Goal: Transaction & Acquisition: Purchase product/service

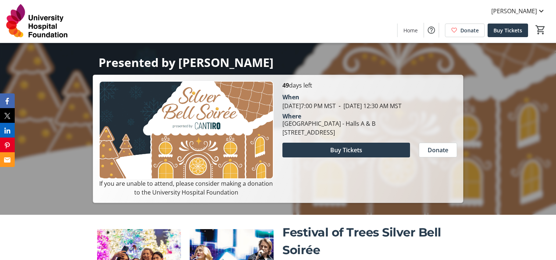
scroll to position [93, 0]
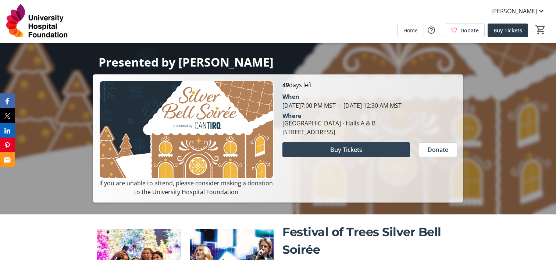
click at [353, 159] on span at bounding box center [347, 150] width 128 height 18
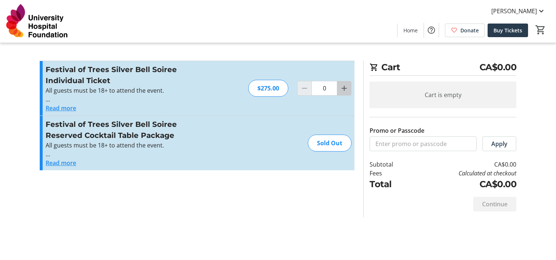
click at [345, 87] on mat-icon "Increment by one" at bounding box center [344, 88] width 9 height 9
type input "2"
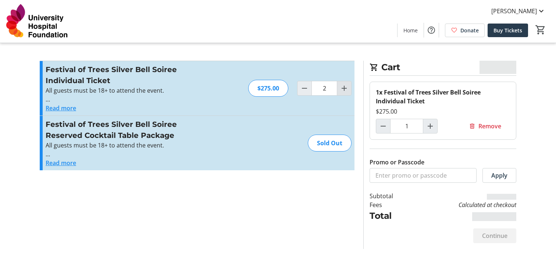
type input "2"
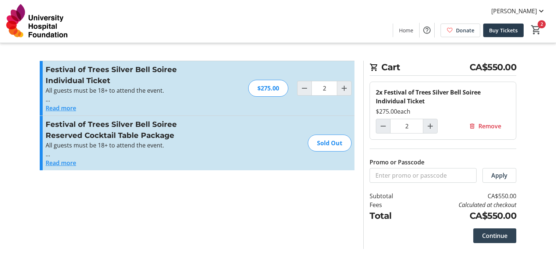
click at [493, 240] on span "Continue" at bounding box center [494, 235] width 25 height 9
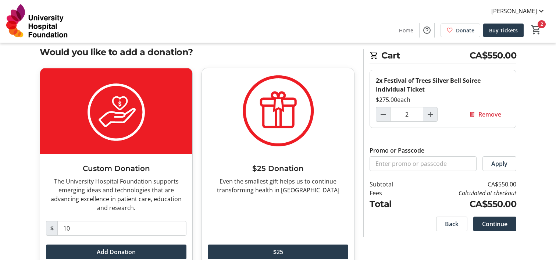
scroll to position [14, 0]
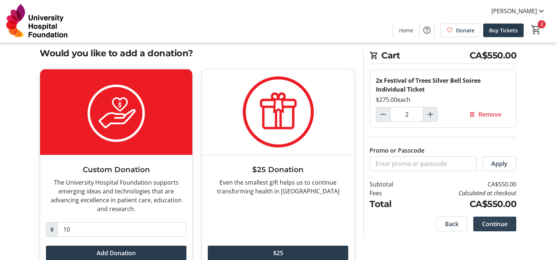
click at [495, 225] on span "Continue" at bounding box center [494, 224] width 25 height 9
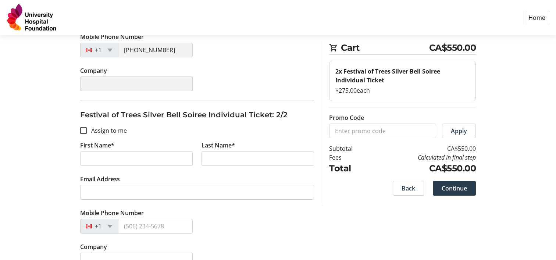
scroll to position [219, 0]
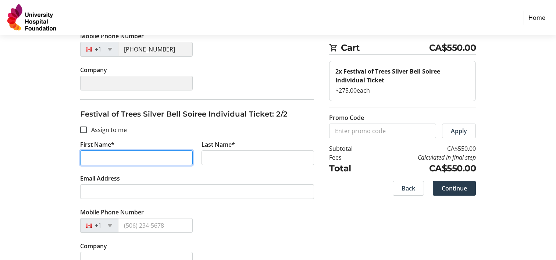
click at [148, 158] on input "First Name*" at bounding box center [136, 158] width 113 height 15
type input "[PERSON_NAME]"
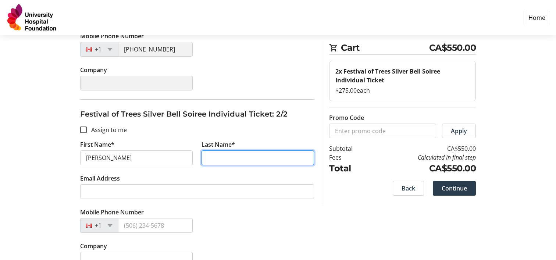
type input "[PERSON_NAME]"
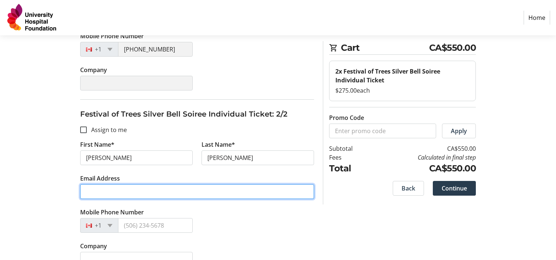
click at [165, 192] on input "Email Address" at bounding box center [197, 191] width 234 height 15
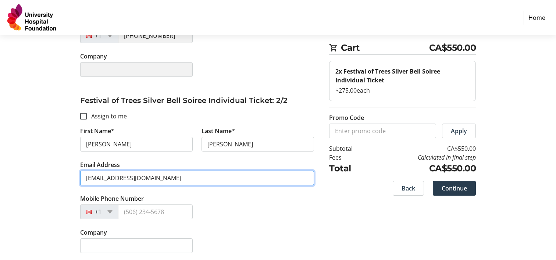
scroll to position [234, 0]
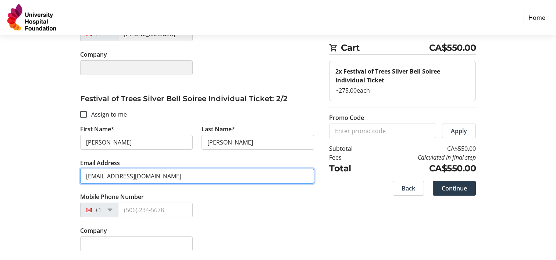
type input "[EMAIL_ADDRESS][DOMAIN_NAME]"
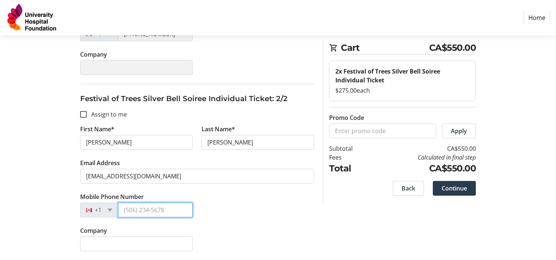
click at [170, 211] on input "Mobile Phone Number" at bounding box center [155, 210] width 75 height 15
type input "[PHONE_NUMBER]"
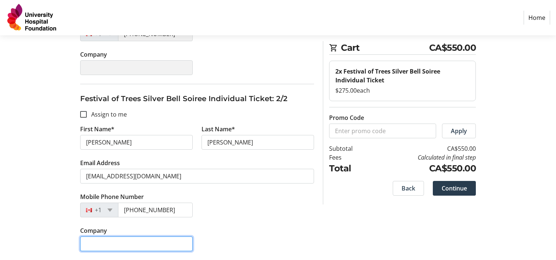
click at [151, 241] on input "Company" at bounding box center [136, 244] width 113 height 15
type input "d"
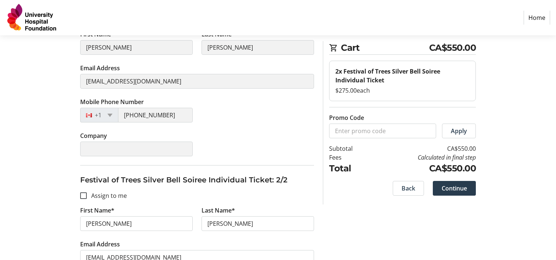
scroll to position [154, 0]
type input "Ventura Interests"
click at [86, 191] on div at bounding box center [84, 195] width 18 height 18
checkbox input "true"
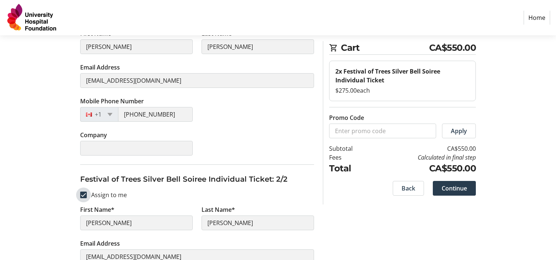
type input "[PERSON_NAME]"
type input "[EMAIL_ADDRESS][DOMAIN_NAME]"
type input "[PHONE_NUMBER]"
click at [454, 188] on span "Continue" at bounding box center [454, 188] width 25 height 9
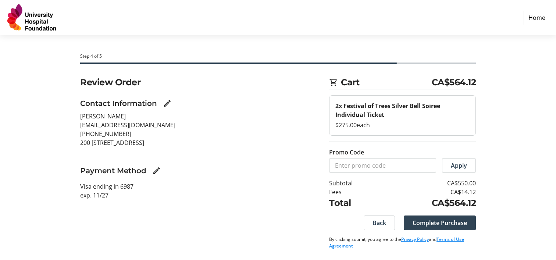
click at [450, 225] on span "Complete Purchase" at bounding box center [440, 223] width 54 height 9
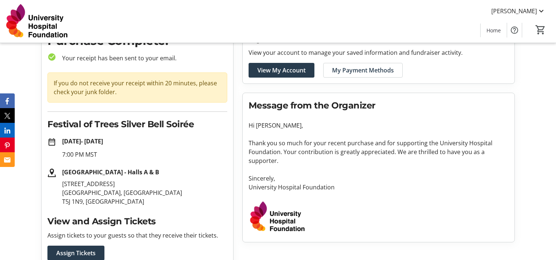
scroll to position [135, 0]
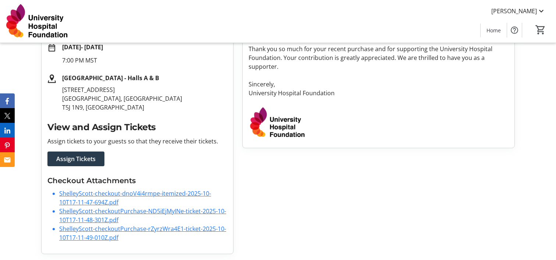
click at [167, 195] on link "ShelleyScott-checkout-dnoV4i4rmpe-itemized-2025-10-10T17-11-47-694Z.pdf" at bounding box center [135, 198] width 152 height 17
click at [149, 210] on link "ShelleyScott-checkoutPurchase-ND5iEjMyINe-ticket-2025-10-10T17-11-48-301Z.pdf" at bounding box center [142, 215] width 167 height 17
click at [185, 229] on link "ShelleyScott-checkoutPurchase-rZyrzWra4E1-ticket-2025-10-10T17-11-49-010Z.pdf" at bounding box center [142, 233] width 167 height 17
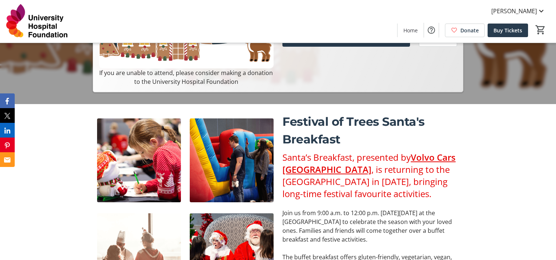
scroll to position [204, 0]
click at [360, 43] on span "Buy Tickets" at bounding box center [346, 39] width 32 height 9
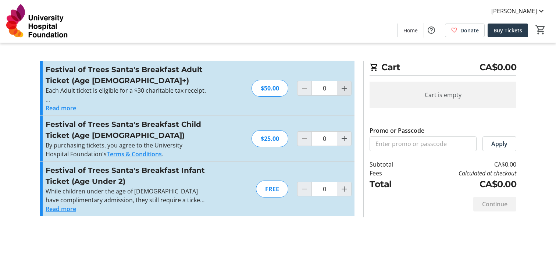
click at [340, 86] on mat-icon "Increment by one" at bounding box center [344, 88] width 9 height 9
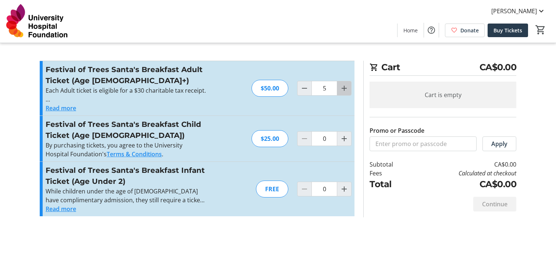
click at [340, 86] on mat-icon "Increment by one" at bounding box center [344, 88] width 9 height 9
type input "7"
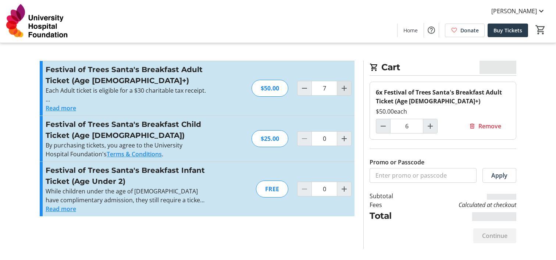
type input "7"
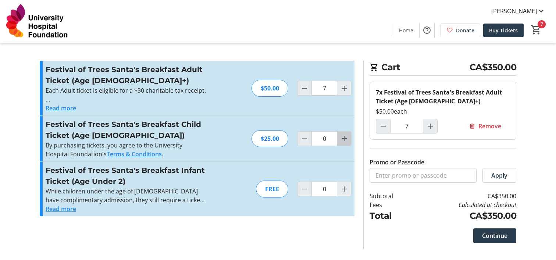
click at [341, 138] on mat-icon "Increment by one" at bounding box center [344, 138] width 9 height 9
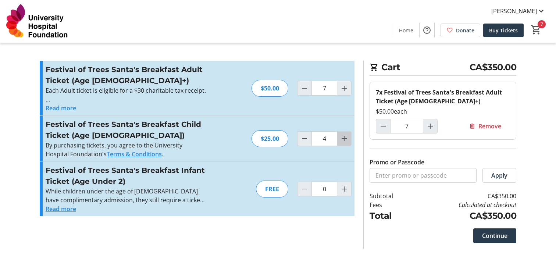
type input "5"
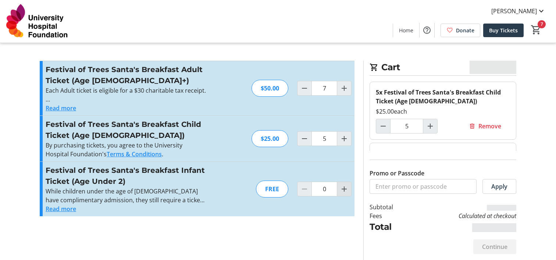
click at [344, 189] on mat-icon "Increment by one" at bounding box center [344, 189] width 9 height 9
type input "1"
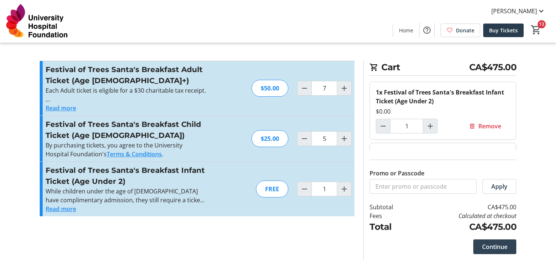
click at [492, 248] on span "Continue" at bounding box center [494, 247] width 25 height 9
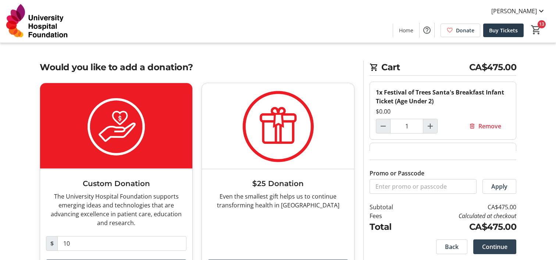
click at [492, 248] on span "Continue" at bounding box center [494, 247] width 25 height 9
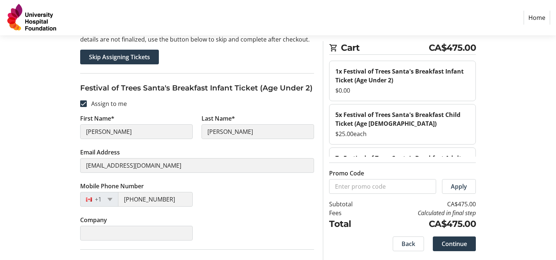
scroll to position [68, 0]
click at [84, 102] on input "Assign to me" at bounding box center [83, 104] width 7 height 7
checkbox input "false"
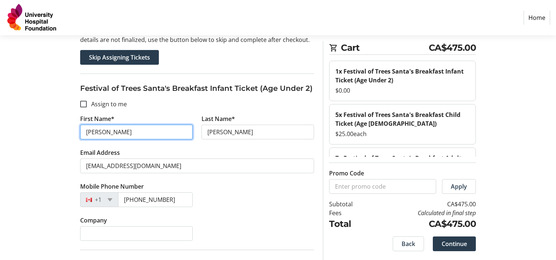
click at [115, 133] on input "[PERSON_NAME]" at bounding box center [136, 132] width 113 height 15
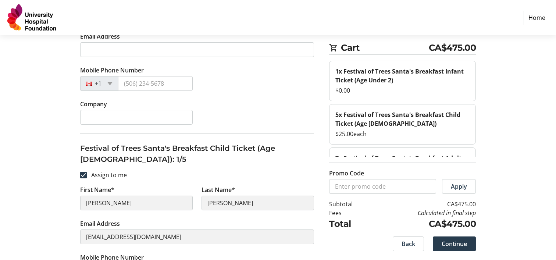
scroll to position [185, 0]
type input "[PERSON_NAME]"
click at [84, 171] on input "Assign to me" at bounding box center [83, 174] width 7 height 7
checkbox input "false"
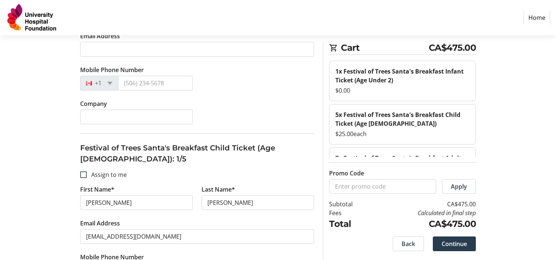
click at [117, 203] on tr-form-field "First Name* [PERSON_NAME]" at bounding box center [136, 202] width 121 height 34
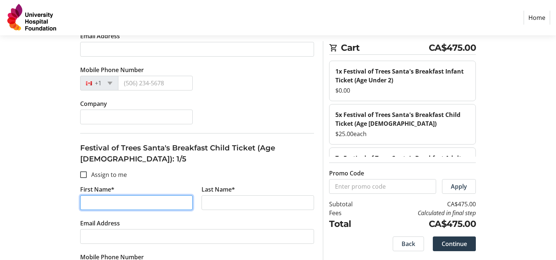
click at [108, 195] on input "First Name*" at bounding box center [136, 202] width 113 height 15
type input "[PERSON_NAME]"
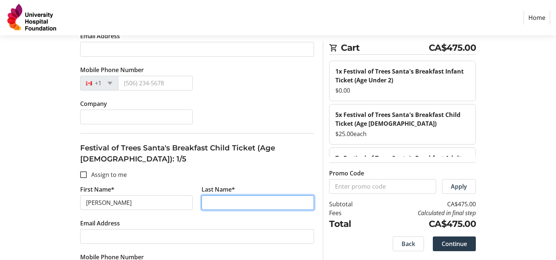
click at [247, 195] on input "Last Name*" at bounding box center [258, 202] width 113 height 15
type input "g"
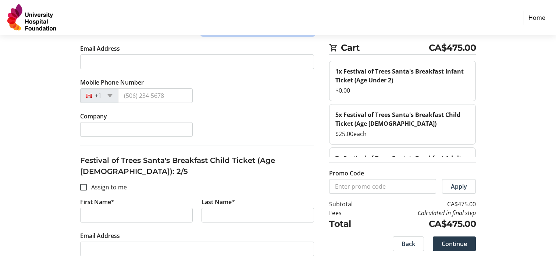
scroll to position [361, 0]
type input "Gray"
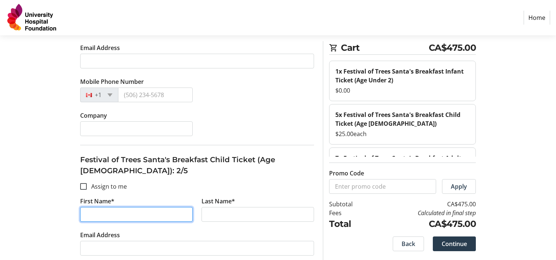
click at [171, 207] on input "First Name*" at bounding box center [136, 214] width 113 height 15
type input "Dacs"
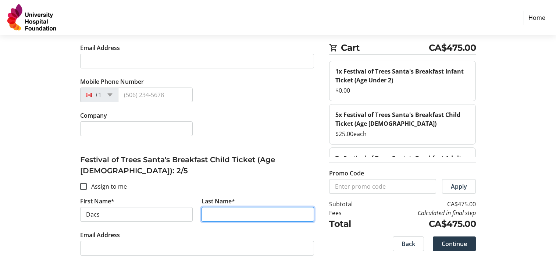
click at [230, 207] on input "Last Name*" at bounding box center [258, 214] width 113 height 15
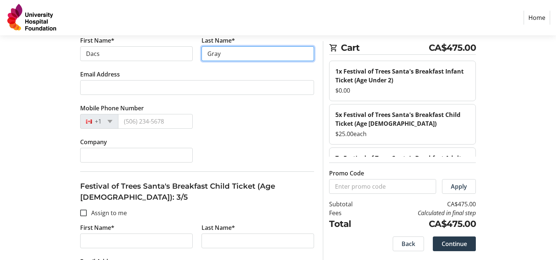
scroll to position [522, 0]
type input "Gray"
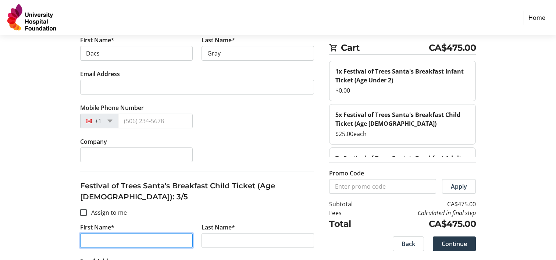
click at [177, 233] on input "First Name*" at bounding box center [136, 240] width 113 height 15
type input "[PERSON_NAME]"
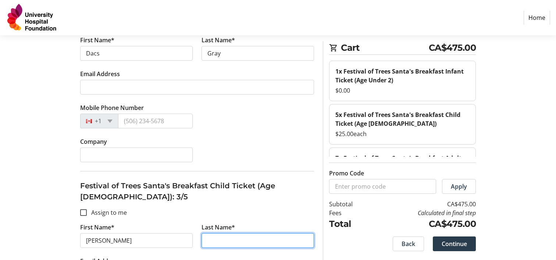
click at [242, 233] on input "Last Name*" at bounding box center [258, 240] width 113 height 15
type input "g"
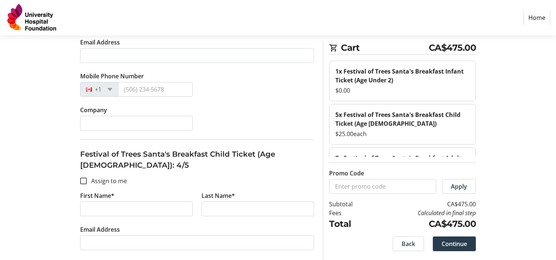
scroll to position [741, 0]
type input "Gray"
click at [166, 201] on input "First Name*" at bounding box center [136, 208] width 113 height 15
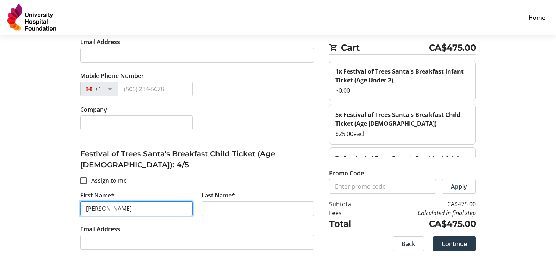
type input "[PERSON_NAME]"
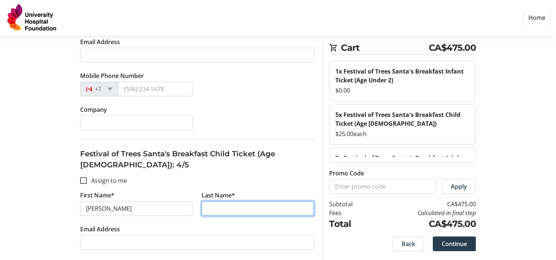
click at [236, 201] on input "Last Name*" at bounding box center [258, 208] width 113 height 15
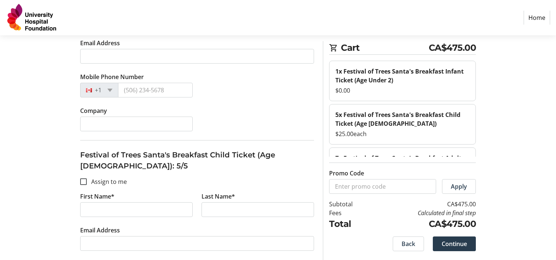
scroll to position [929, 0]
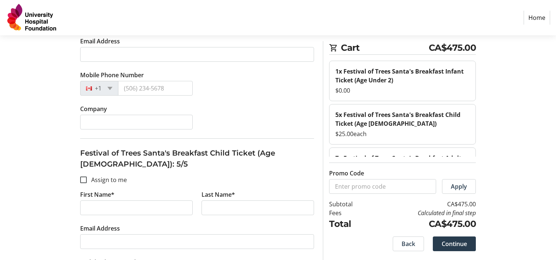
type input "[PERSON_NAME]"
click at [122, 201] on input "First Name*" at bounding box center [136, 208] width 113 height 15
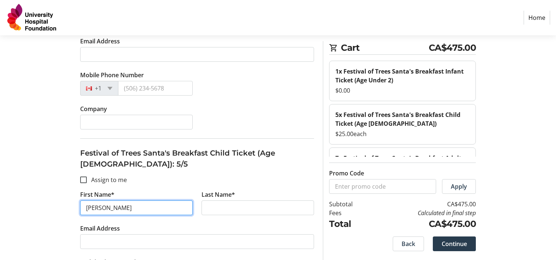
type input "[PERSON_NAME]"
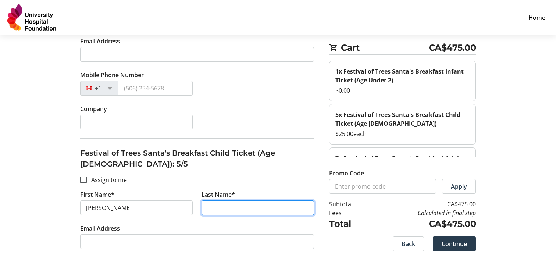
click at [212, 201] on input "Last Name*" at bounding box center [258, 208] width 113 height 15
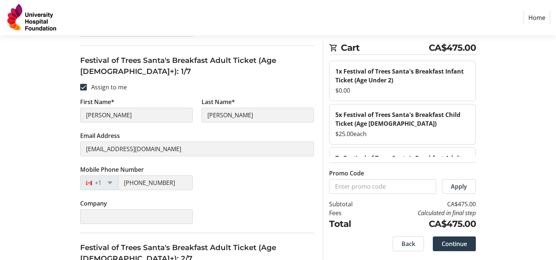
scroll to position [1211, 0]
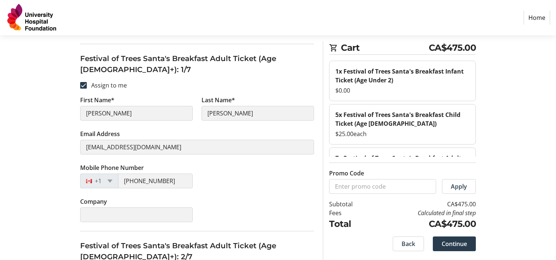
type input "[PERSON_NAME]"
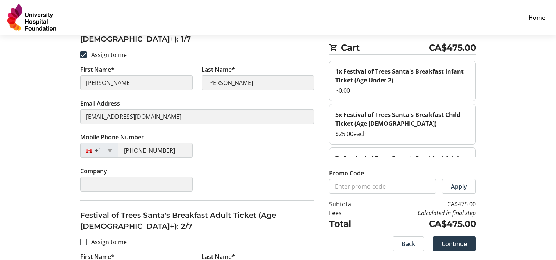
scroll to position [1256, 0]
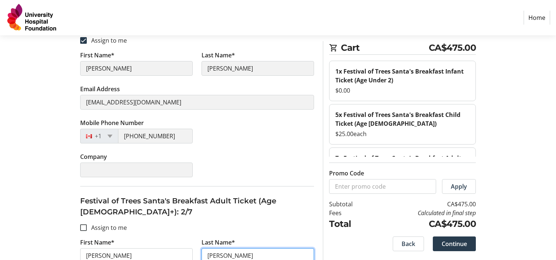
type input "[PERSON_NAME]"
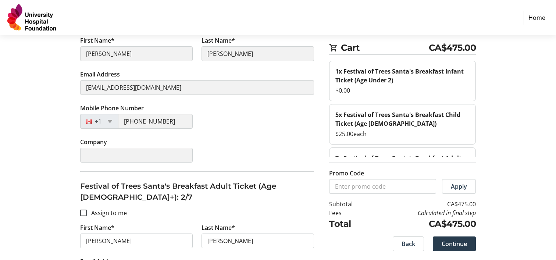
scroll to position [1284, 0]
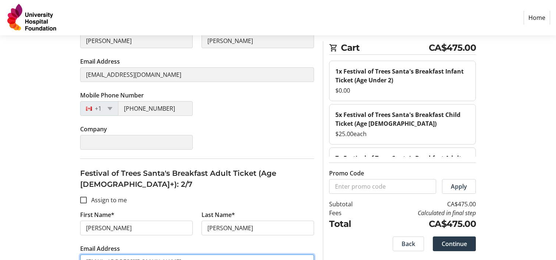
type input "[EMAIL_ADDRESS][DOMAIN_NAME]"
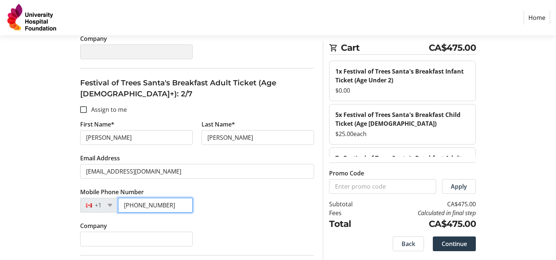
scroll to position [1377, 0]
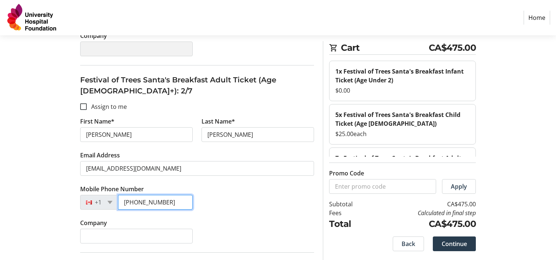
type input "[PHONE_NUMBER]"
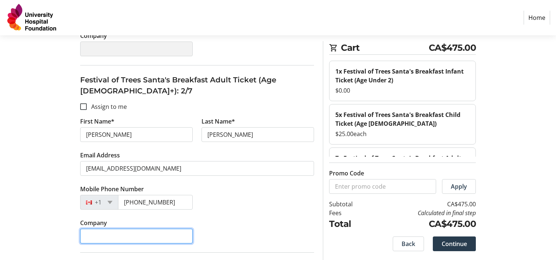
click at [171, 229] on input "Company" at bounding box center [136, 236] width 113 height 15
type input "Ventura Interests"
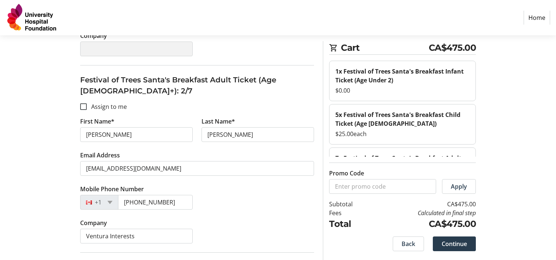
type input "[PERSON_NAME]"
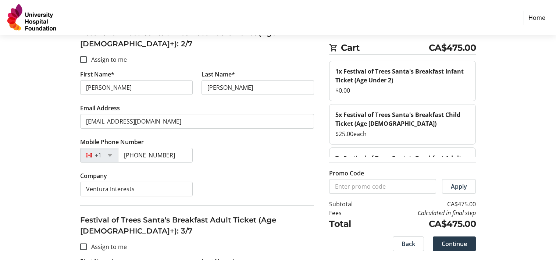
scroll to position [1424, 0]
type input "[PERSON_NAME]"
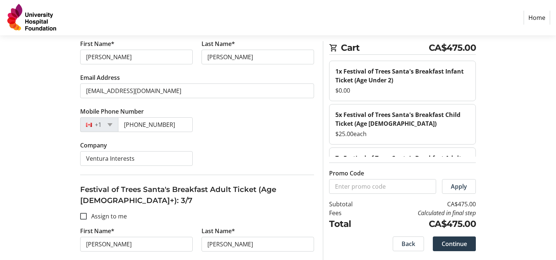
scroll to position [1456, 0]
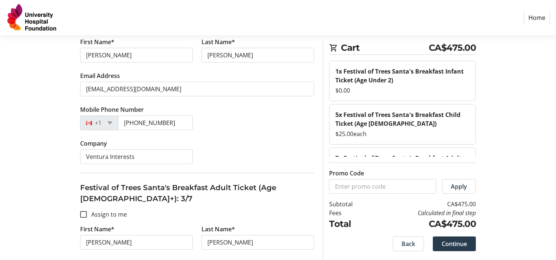
type input "[EMAIL_ADDRESS][DOMAIN_NAME]"
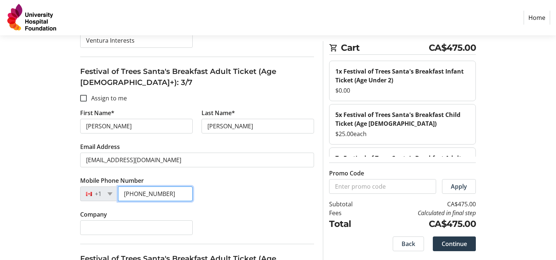
scroll to position [1574, 0]
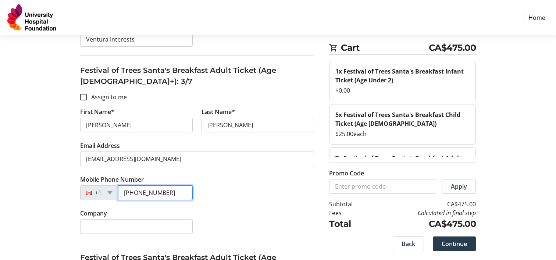
type input "[PHONE_NUMBER]"
type input "[PERSON_NAME]"
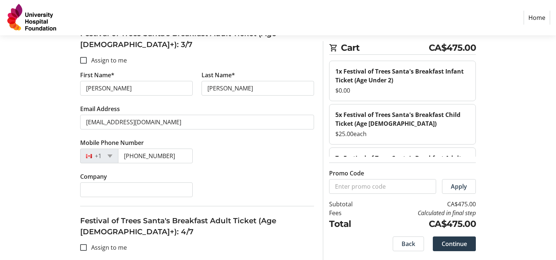
scroll to position [1611, 0]
type input "[PERSON_NAME]"
type input "[EMAIL_ADDRESS][DOMAIN_NAME]"
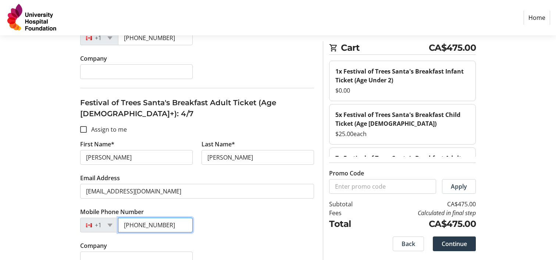
scroll to position [1729, 0]
type input "[PHONE_NUMBER]"
type input "[PERSON_NAME]"
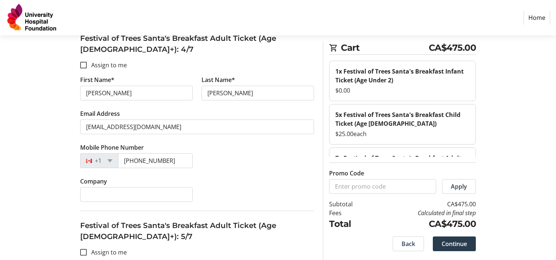
scroll to position [1795, 0]
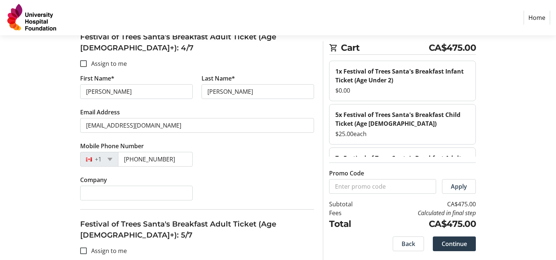
type input "[PERSON_NAME]"
type input "[EMAIL_ADDRESS][DOMAIN_NAME]"
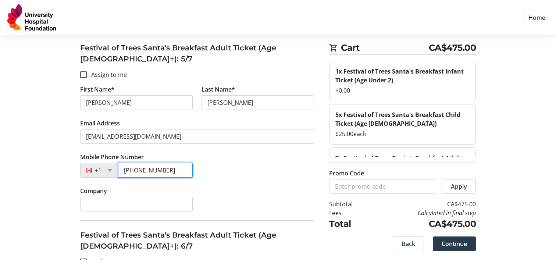
scroll to position [1972, 0]
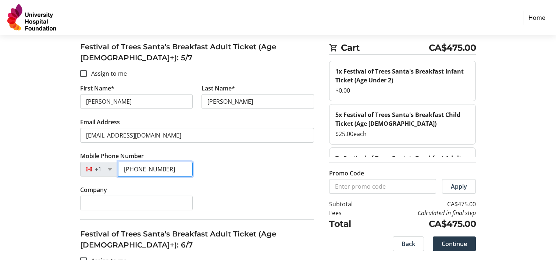
type input "[PHONE_NUMBER]"
type input "[PERSON_NAME]"
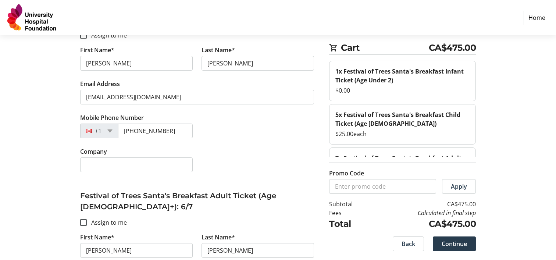
scroll to position [2012, 0]
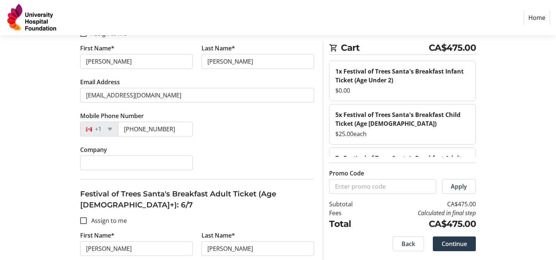
type input "[EMAIL_ADDRESS][DOMAIN_NAME]"
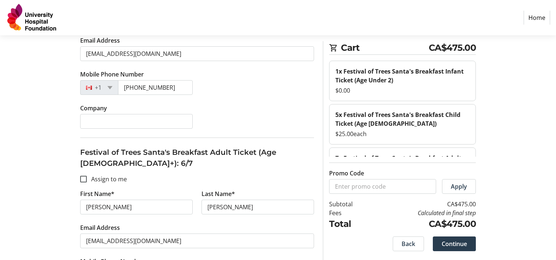
scroll to position [2068, 0]
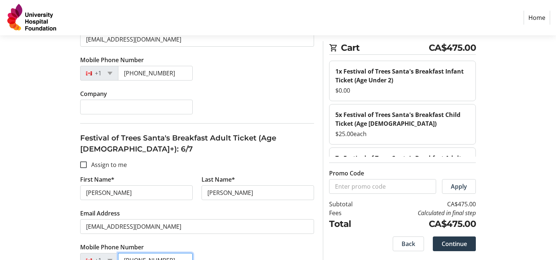
type input "[PHONE_NUMBER]"
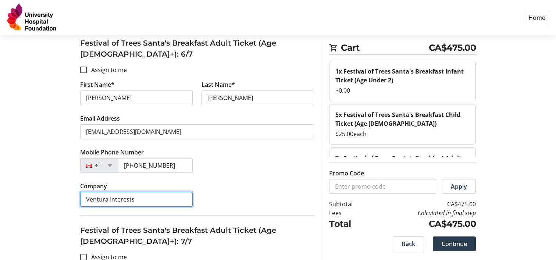
scroll to position [2164, 0]
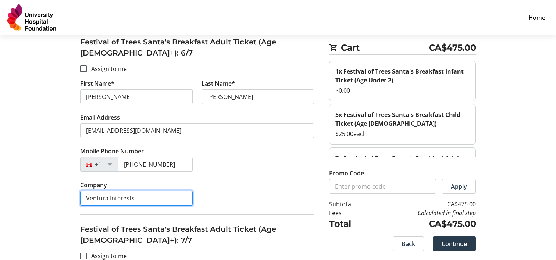
type input "Ventura Interests"
type input "[PERSON_NAME]"
type input "Gray"
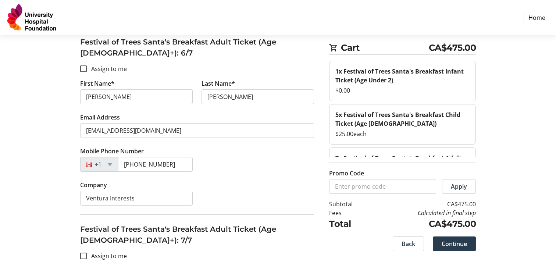
type input "[PERSON_NAME][EMAIL_ADDRESS][PERSON_NAME][DOMAIN_NAME]"
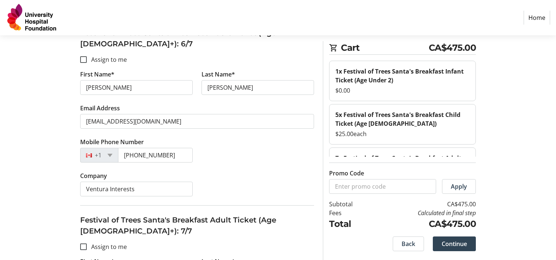
type input "[PHONE_NUMBER]"
click at [467, 247] on span at bounding box center [454, 244] width 43 height 18
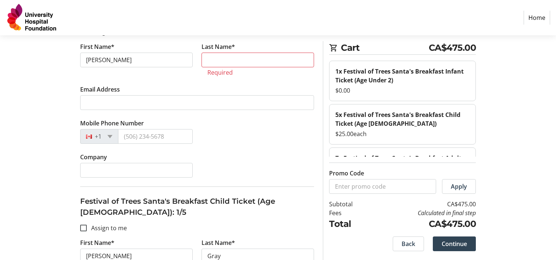
scroll to position [136, 0]
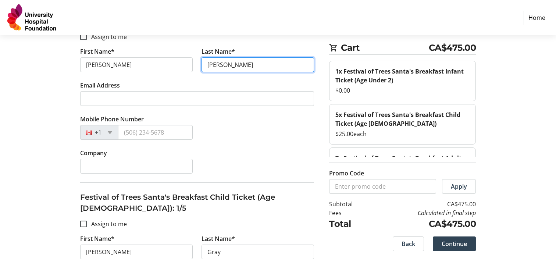
type input "[PERSON_NAME]"
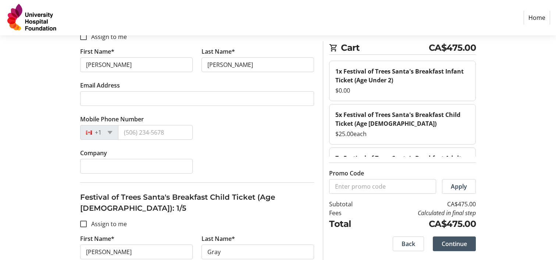
click at [459, 241] on span "Continue" at bounding box center [454, 244] width 25 height 9
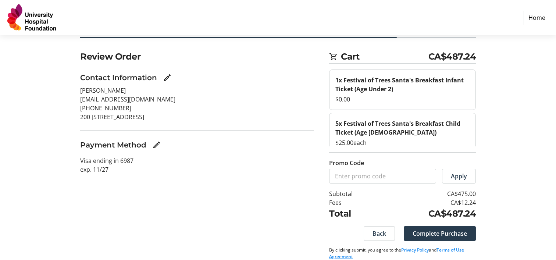
scroll to position [32, 0]
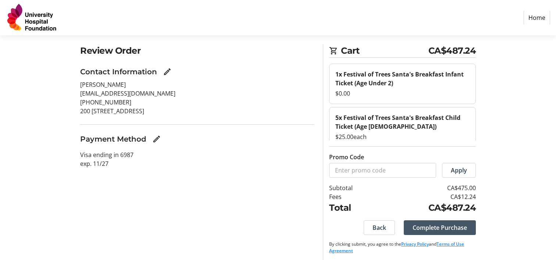
click at [453, 228] on span "Complete Purchase" at bounding box center [440, 227] width 54 height 9
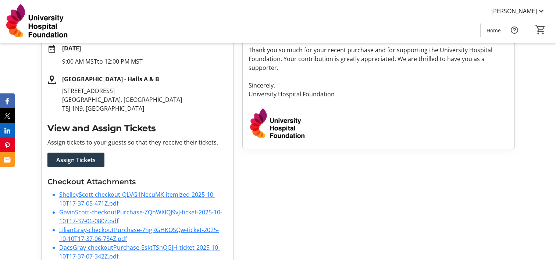
scroll to position [130, 0]
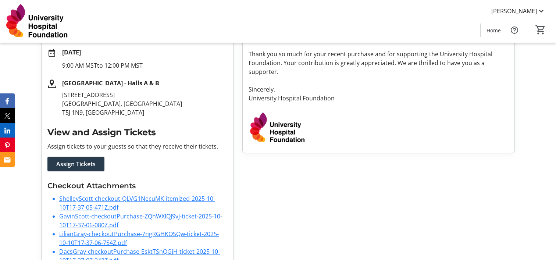
click at [139, 201] on link "ShelleyScott-checkout-QLVG1NecuMK-itemized-2025-10-10T17-37-05-471Z.pdf" at bounding box center [137, 203] width 156 height 17
click at [139, 217] on link "GavinScott-checkoutPurchase-ZQhWXIQJ9vJ-ticket-2025-10-10T17-37-06-080Z.pdf" at bounding box center [140, 220] width 163 height 17
click at [88, 166] on span "Assign Tickets" at bounding box center [75, 164] width 39 height 9
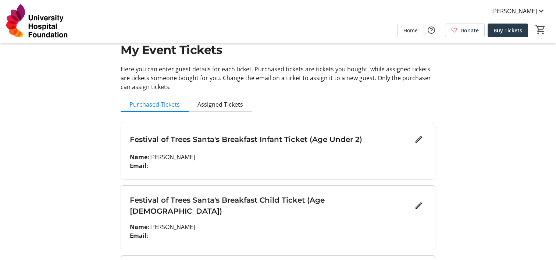
scroll to position [3, 0]
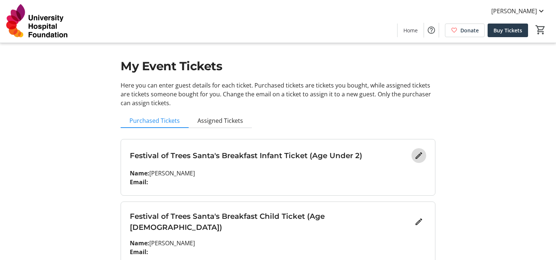
click at [417, 155] on mat-icon "Edit" at bounding box center [419, 155] width 9 height 9
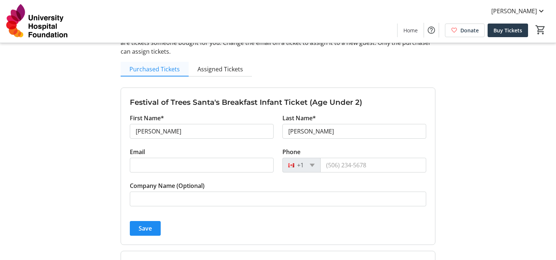
scroll to position [0, 0]
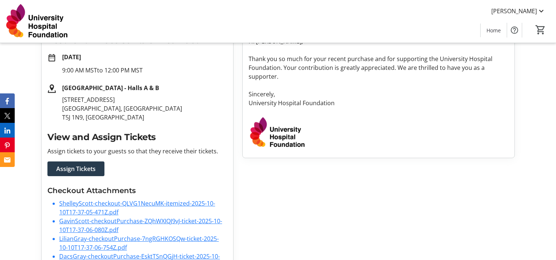
scroll to position [130, 0]
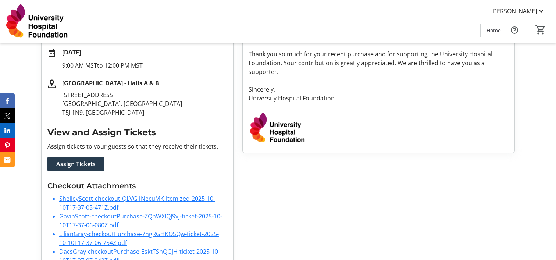
click at [198, 217] on link "GavinScott-checkoutPurchase-ZQhWXIQJ9vJ-ticket-2025-10-10T17-37-06-080Z.pdf" at bounding box center [140, 220] width 163 height 17
click at [179, 234] on link "LilianGray-checkoutPurchase-7ngRGHKOSQw-ticket-2025-10-10T17-37-06-754Z.pdf" at bounding box center [139, 238] width 160 height 17
click at [133, 234] on link "LilianGray-checkoutPurchase-7ngRGHKOSQw-ticket-2025-10-10T17-37-06-754Z.pdf" at bounding box center [139, 238] width 160 height 17
click at [107, 254] on link "DacsGray-checkoutPurchase-EsktTSnQGjH-ticket-2025-10-10T17-37-07-342Z.pdf" at bounding box center [139, 256] width 161 height 17
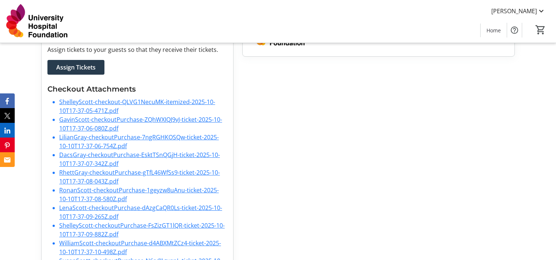
scroll to position [227, 0]
click at [115, 173] on link "RhettGray-checkoutPurchase-gTfL46WfSs9-ticket-2025-10-10T17-37-08-043Z.pdf" at bounding box center [139, 176] width 161 height 17
click at [125, 189] on link "RonanScott-checkoutPurchase-1geyzw8uAnu-ticket-2025-10-10T17-37-08-580Z.pdf" at bounding box center [139, 194] width 160 height 17
click at [122, 206] on link "LenaScott-checkoutPurchase-dAzgCaQR0Ls-ticket-2025-10-10T17-37-09-265Z.pdf" at bounding box center [140, 211] width 163 height 17
click at [89, 226] on link "ShelleyScott-checkoutPurchase-FsZizGT1lQR-ticket-2025-10-10T17-37-09-882Z.pdf" at bounding box center [142, 229] width 166 height 17
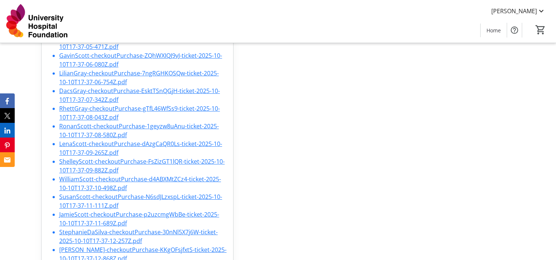
scroll to position [295, 0]
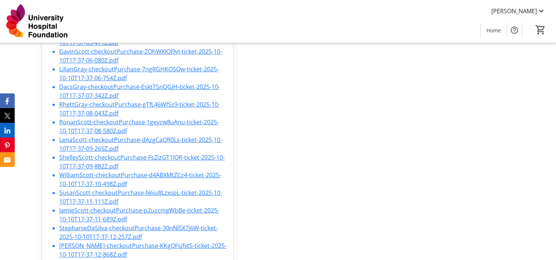
click at [107, 176] on link "WilliamScott-checkoutPurchase-d4ABXMtZCz4-ticket-2025-10-10T17-37-10-498Z.pdf" at bounding box center [140, 179] width 162 height 17
click at [108, 193] on link "SusanScott-checkoutPurchase-N6sdJLzxspL-ticket-2025-10-10T17-37-11-111Z.pdf" at bounding box center [140, 197] width 163 height 17
click at [86, 210] on link "JamieScott-checkoutPurchase-p2uzcmgWbBe-ticket-2025-10-10T17-37-11-689Z.pdf" at bounding box center [139, 214] width 160 height 17
click at [106, 226] on link "StephanieDaSilva-checkoutPurchase-30nNl5X7j6W-ticket-2025-10-10T17-37-12-257Z.p…" at bounding box center [138, 232] width 159 height 17
click at [86, 247] on link "[PERSON_NAME]-checkoutPurchase-KKgOFsjfxtS-ticket-2025-10-10T17-37-12-868Z.pdf" at bounding box center [142, 250] width 167 height 17
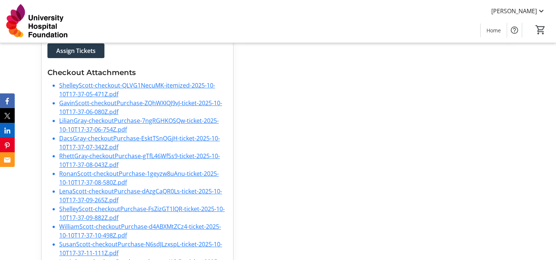
scroll to position [330, 0]
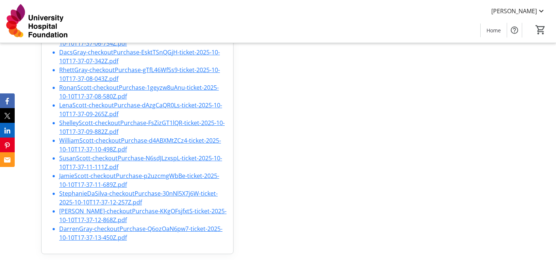
click at [108, 228] on link "DarrenGray-checkoutPurchase-Q6ozOaN6pw7-ticket-2025-10-10T17-37-13-450Z.pdf" at bounding box center [140, 233] width 163 height 17
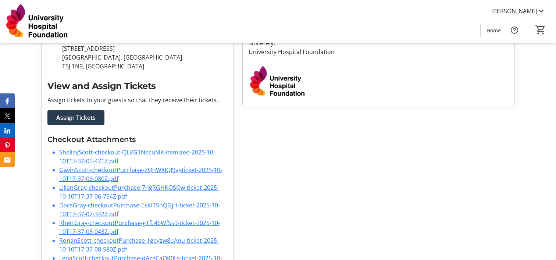
scroll to position [0, 0]
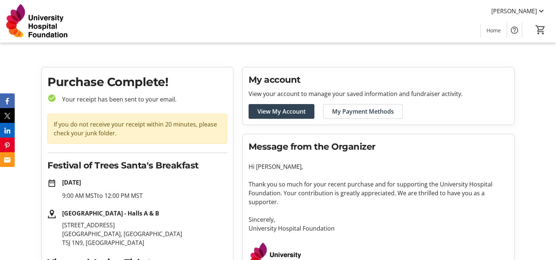
click at [290, 113] on span "View My Account" at bounding box center [282, 111] width 48 height 9
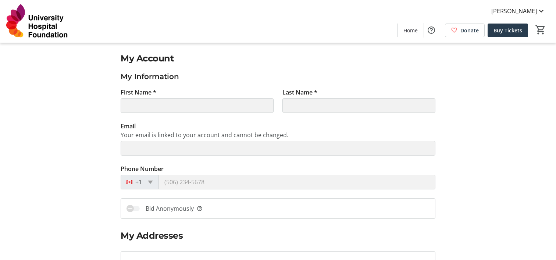
type input "[PERSON_NAME]"
type input "[EMAIL_ADDRESS][DOMAIN_NAME]"
type input "[PHONE_NUMBER]"
